Goal: Entertainment & Leisure: Consume media (video, audio)

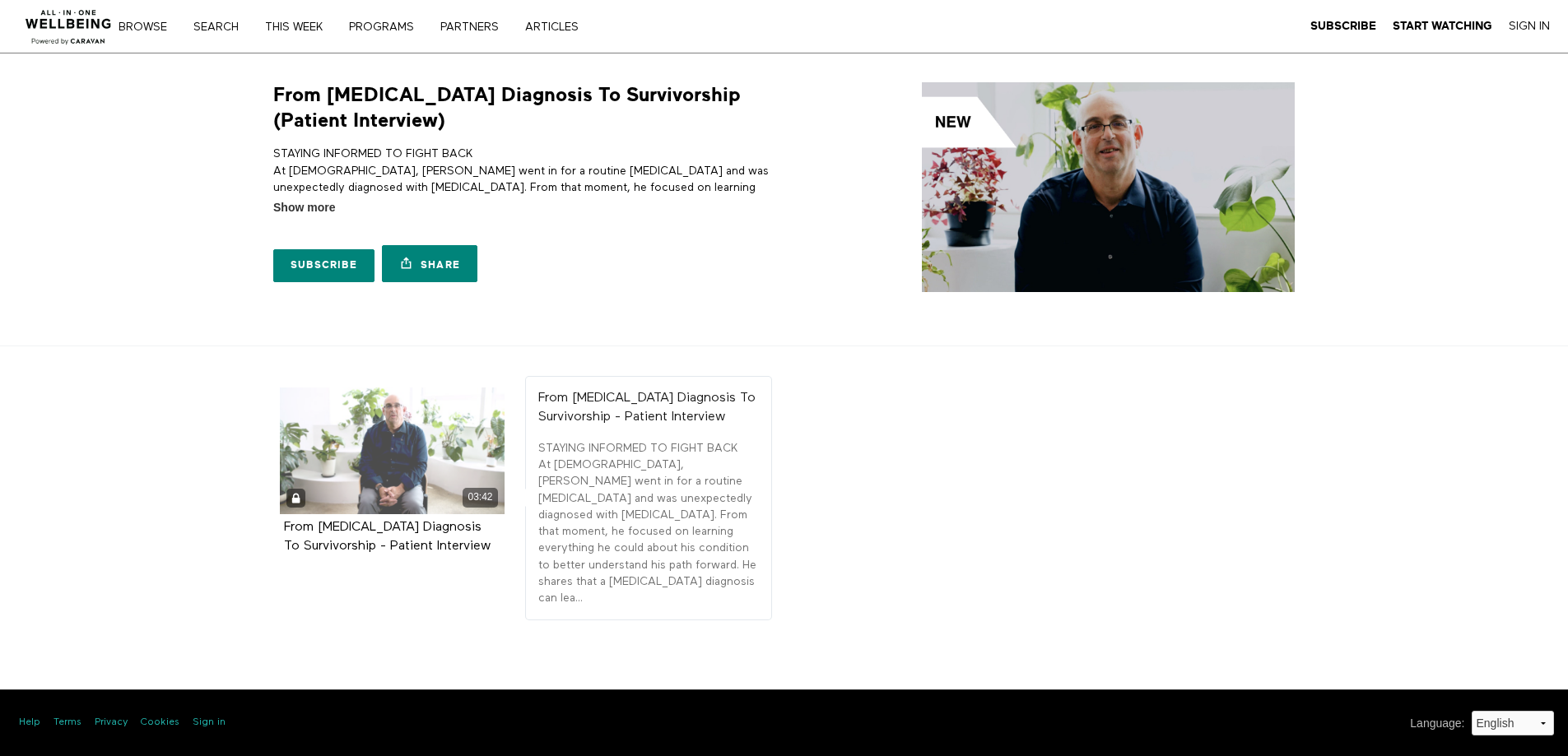
click at [469, 488] on div "03:42" at bounding box center [480, 497] width 35 height 19
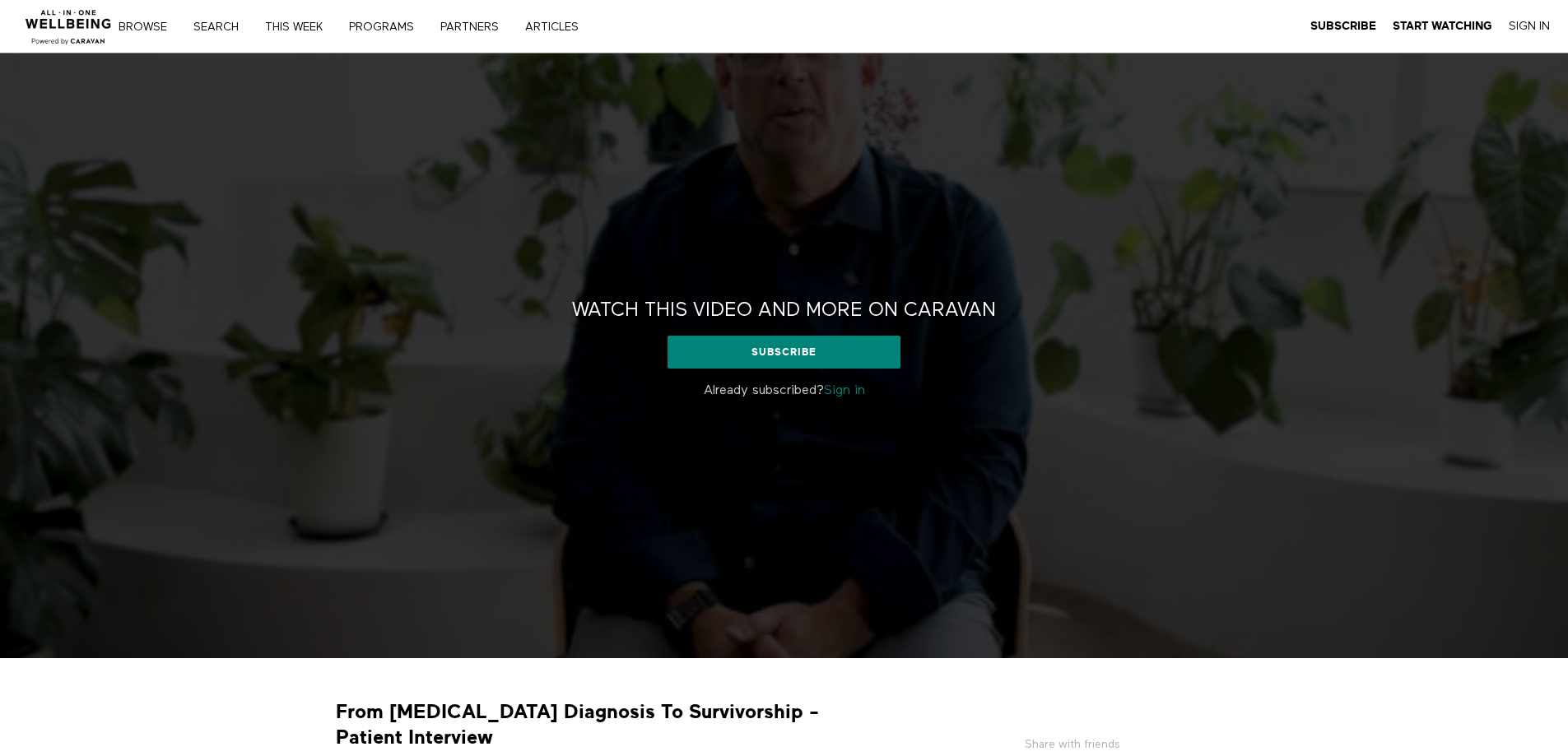
click at [849, 393] on link "Sign in" at bounding box center [844, 391] width 41 height 13
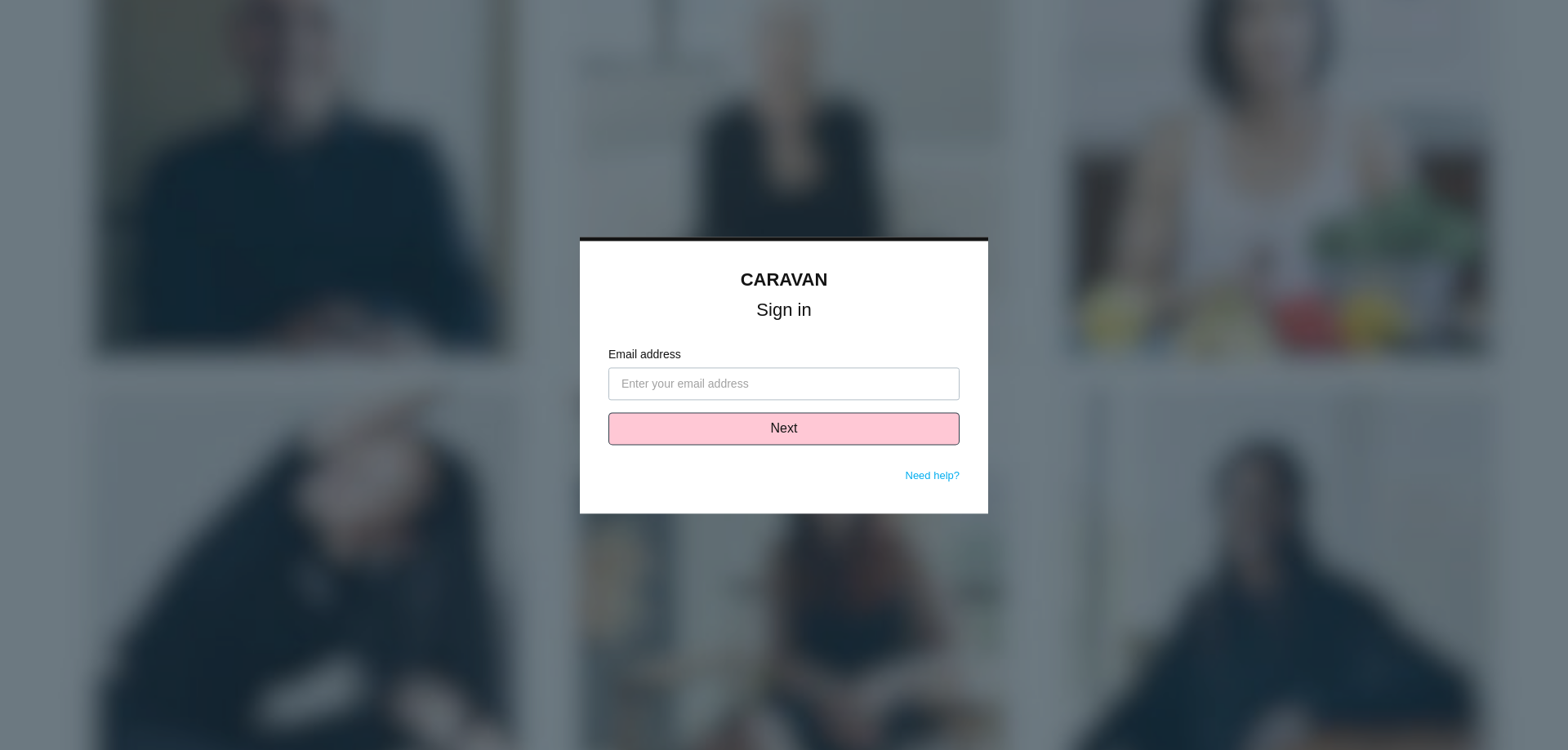
click at [741, 387] on input "Email address" at bounding box center [784, 383] width 351 height 32
type input "[PERSON_NAME][EMAIL_ADDRESS][PERSON_NAME][DOMAIN_NAME]"
click at [725, 438] on button "Next" at bounding box center [784, 428] width 351 height 32
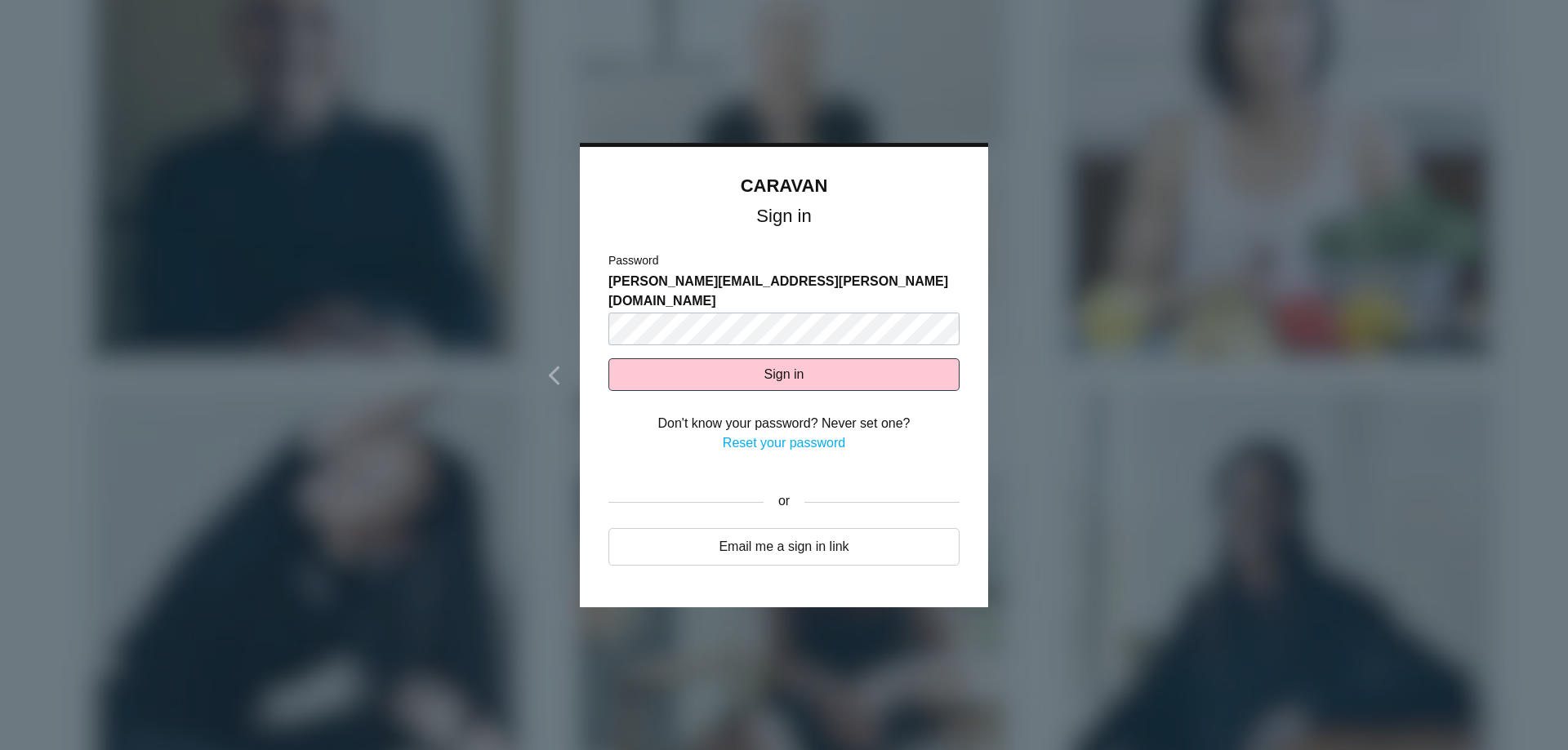
click at [765, 436] on link "Reset your password" at bounding box center [784, 442] width 122 height 14
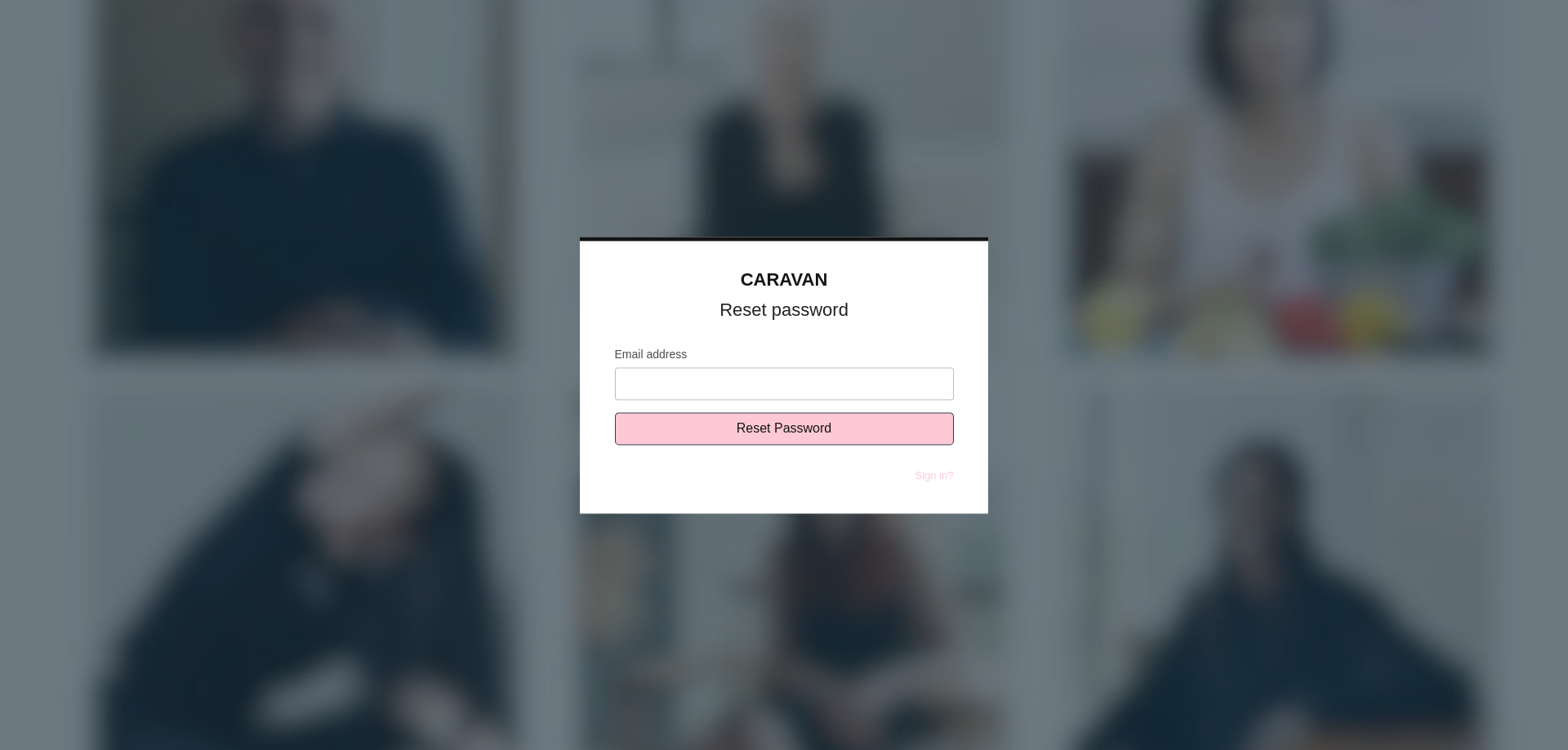
click at [722, 388] on input "Email address" at bounding box center [784, 383] width 339 height 32
type input "[PERSON_NAME][EMAIL_ADDRESS][PERSON_NAME][DOMAIN_NAME]"
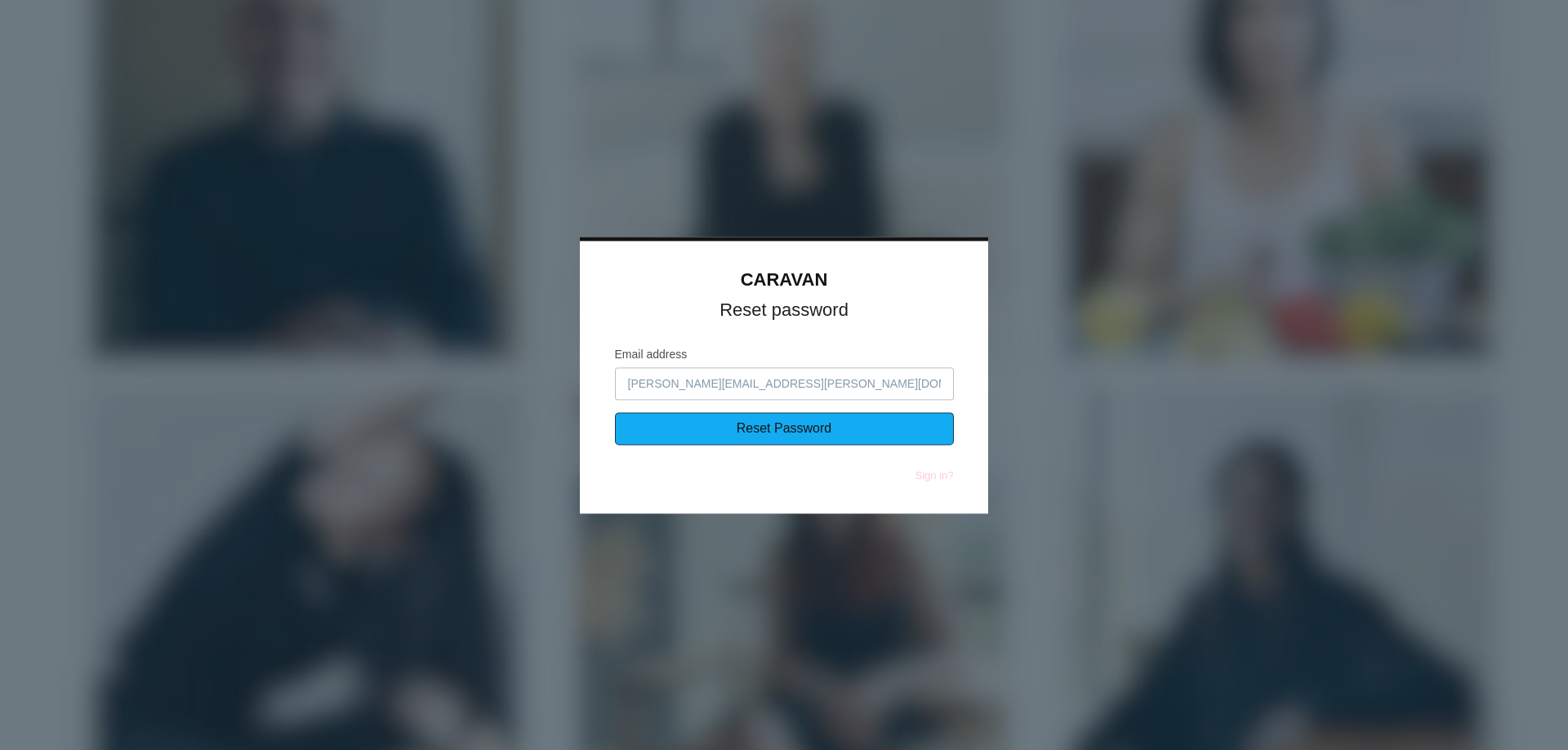
click at [748, 437] on input "Reset Password" at bounding box center [784, 428] width 339 height 32
type input "Sending..."
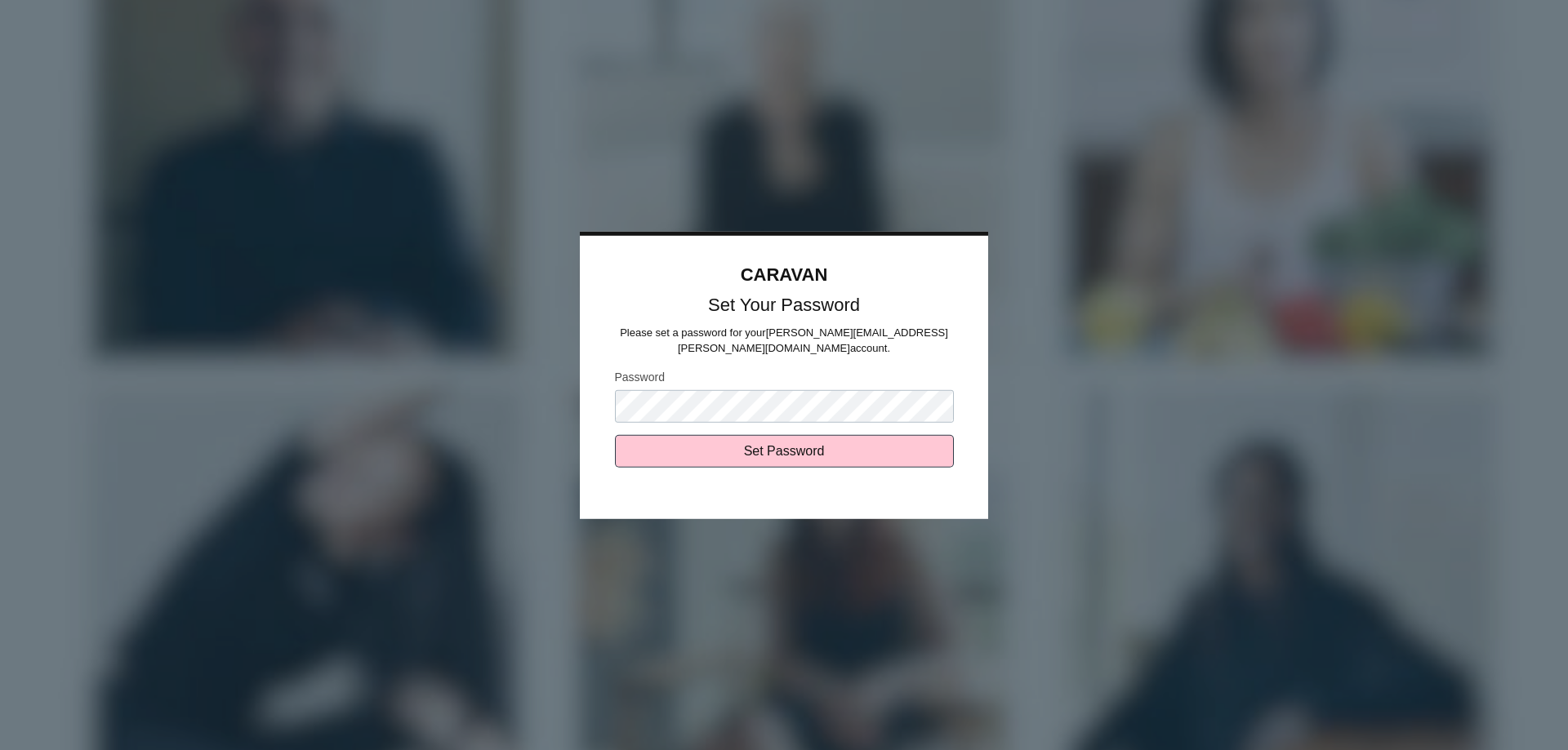
click at [554, 396] on body "CARAVAN Set Your Password Please set a password for your rajni.lopez@vcc.org ac…" at bounding box center [784, 375] width 1568 height 750
click at [673, 445] on input "Set Password" at bounding box center [784, 451] width 339 height 32
type input "Sending..."
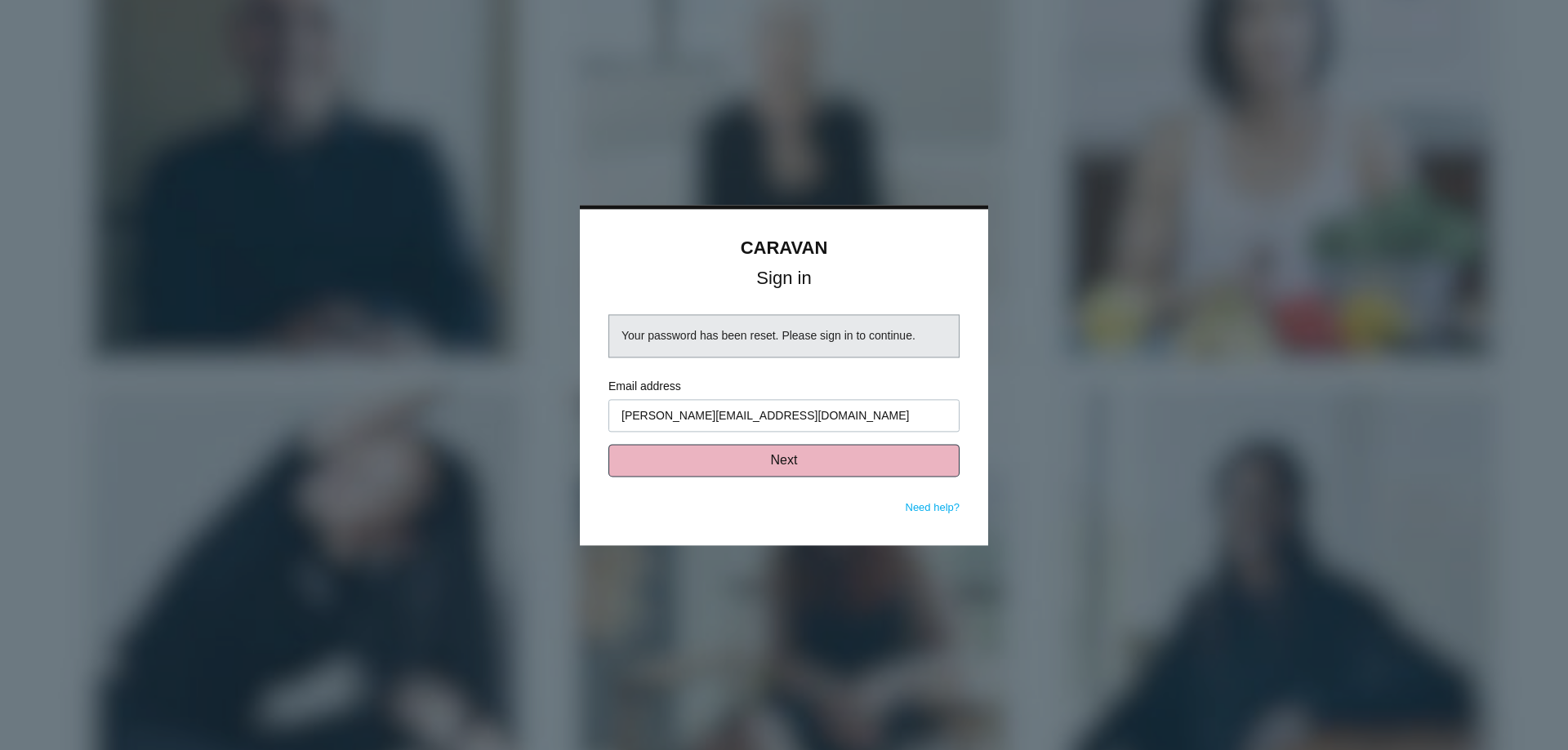
click at [743, 471] on button "Next" at bounding box center [784, 460] width 351 height 32
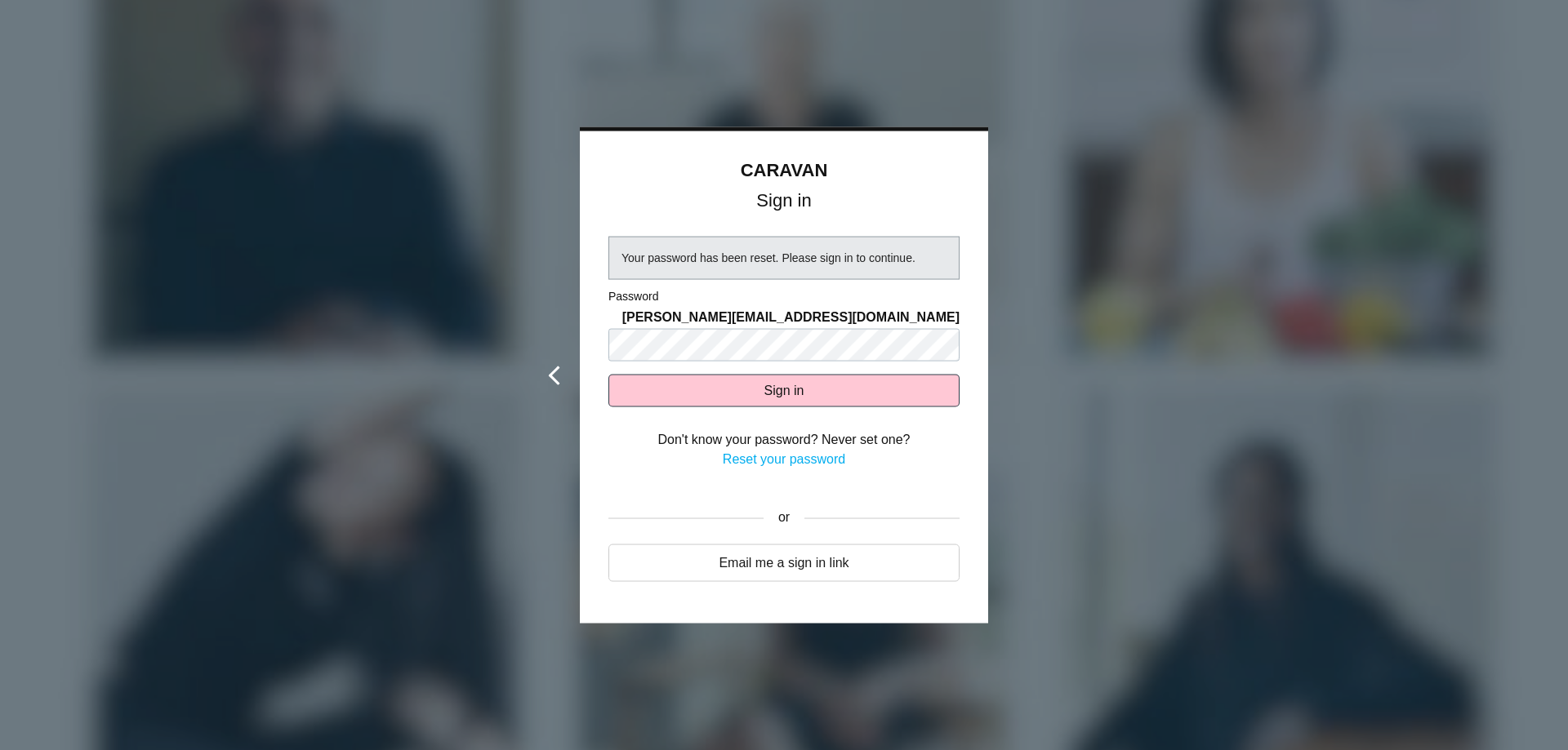
click at [546, 374] on icon at bounding box center [554, 375] width 21 height 21
type input "[PERSON_NAME][EMAIL_ADDRESS][PERSON_NAME][DOMAIN_NAME]"
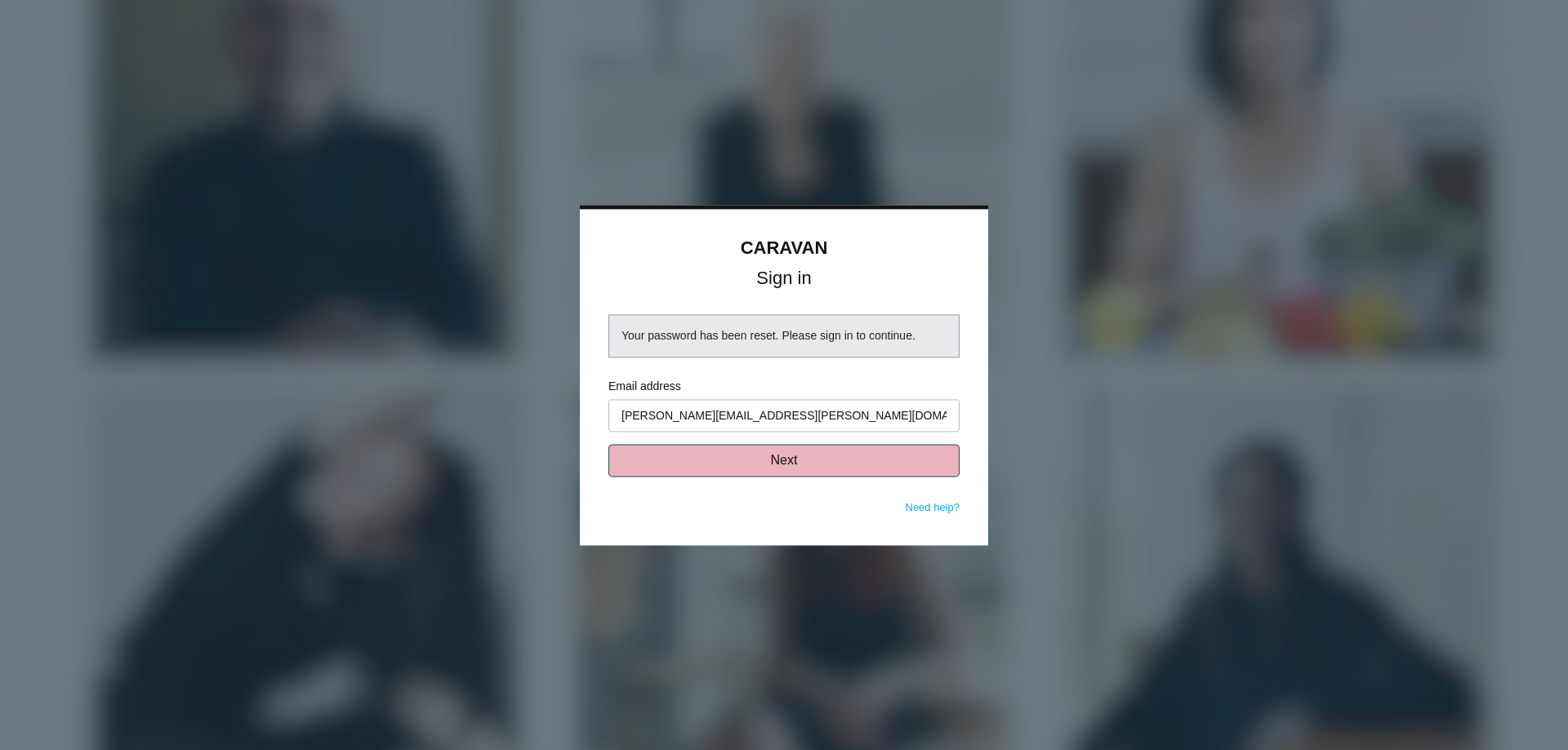
click at [788, 465] on button "Next" at bounding box center [784, 460] width 351 height 32
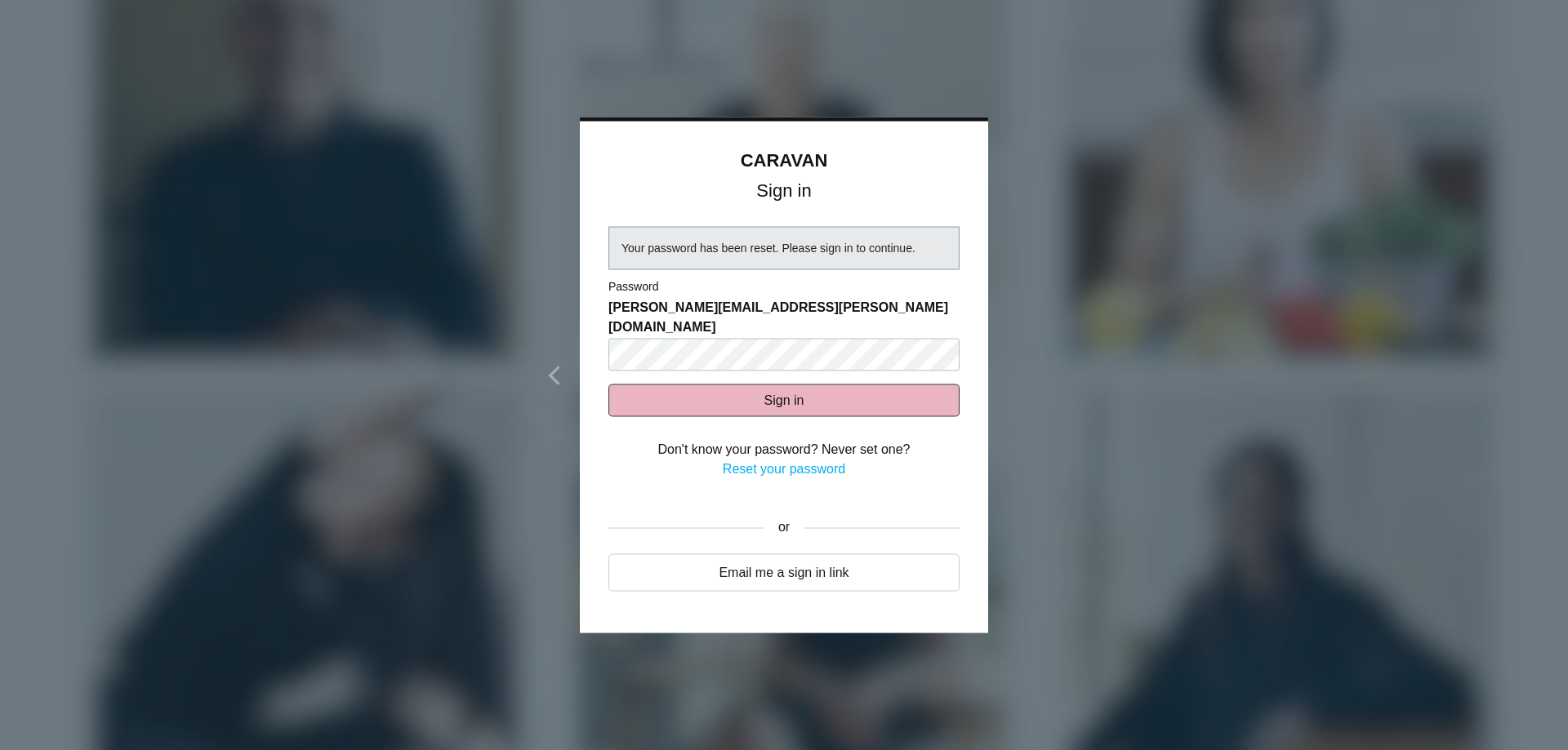
click at [778, 384] on button "Sign in" at bounding box center [784, 399] width 351 height 32
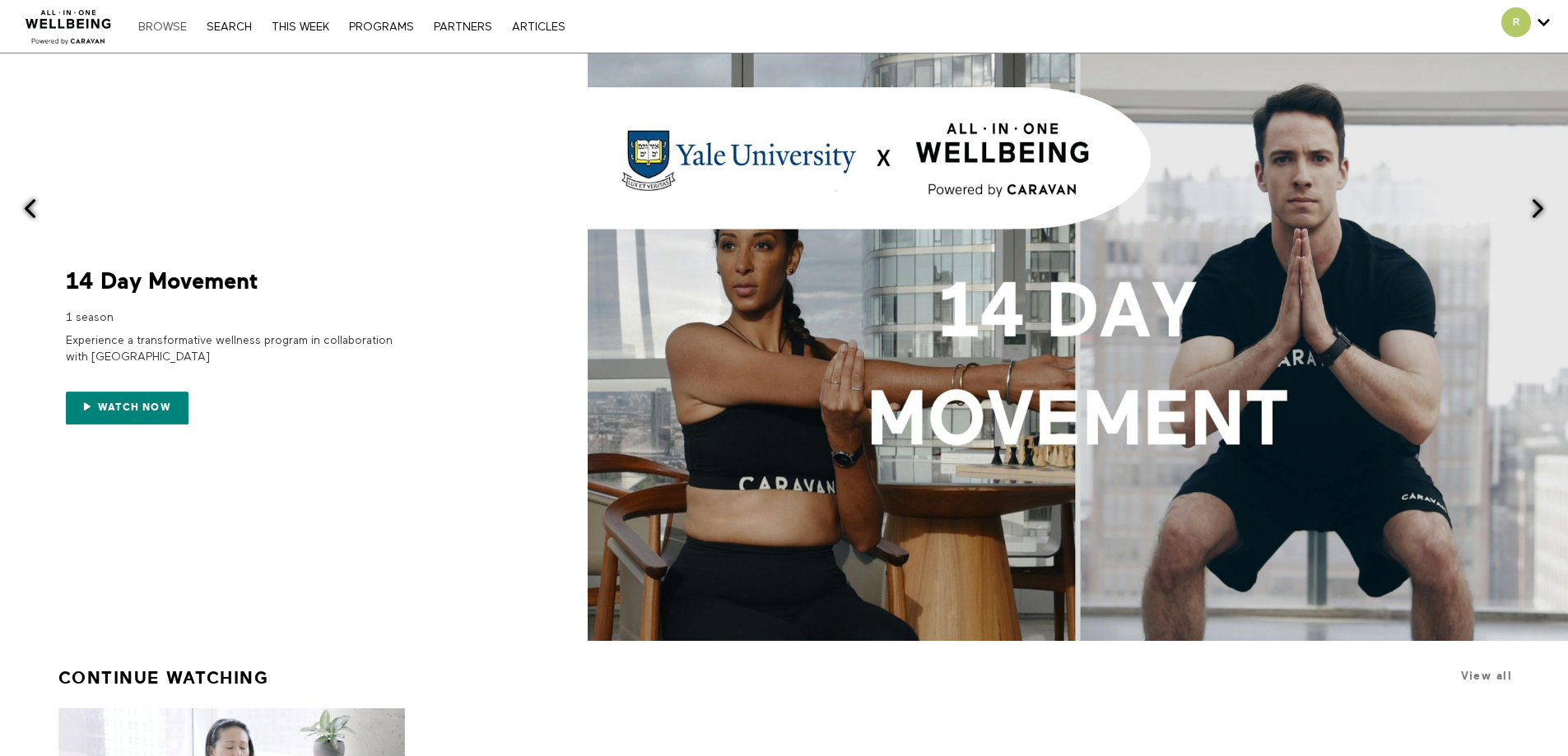
click at [159, 26] on link "Browse" at bounding box center [163, 28] width 65 height 12
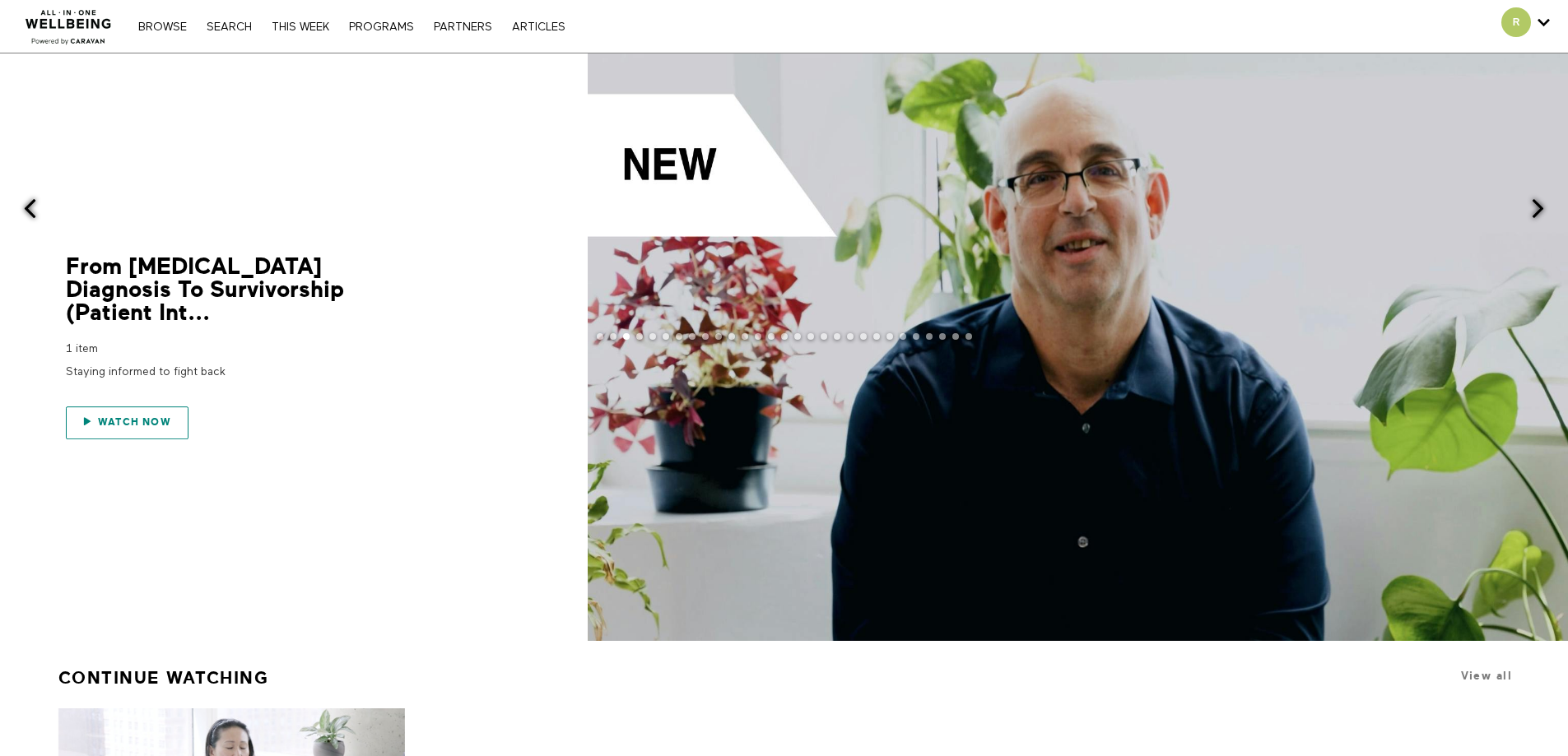
click at [107, 417] on span "Watch now" at bounding box center [134, 423] width 73 height 12
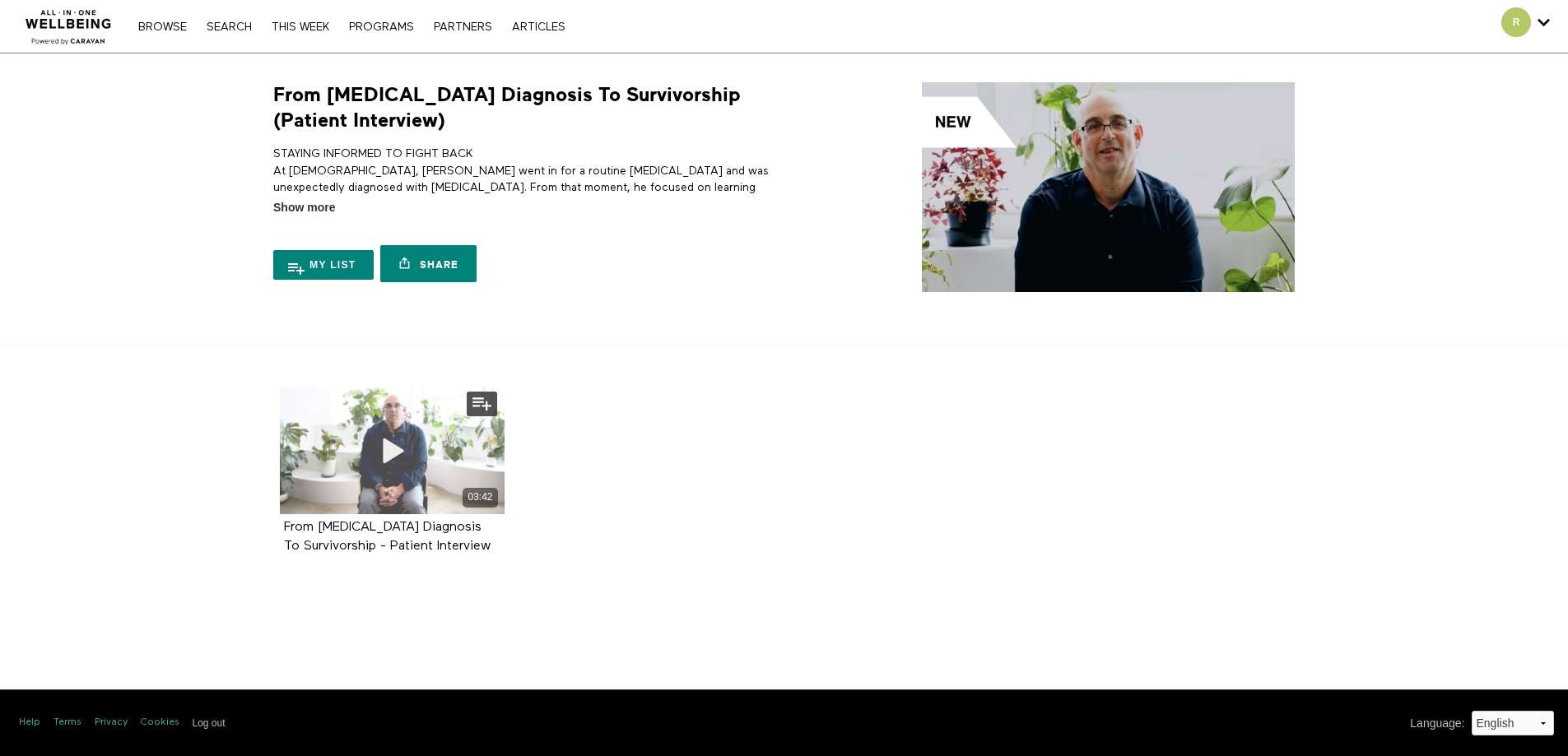
click at [486, 492] on div "03:42" at bounding box center [480, 497] width 35 height 19
